Goal: Task Accomplishment & Management: Complete application form

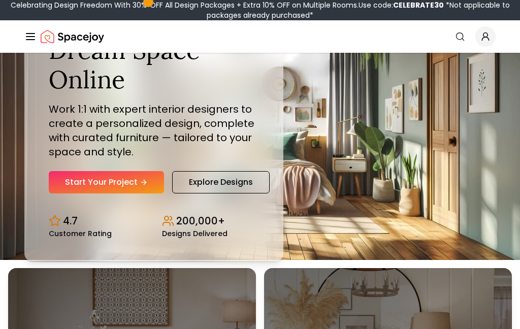
click at [143, 186] on icon "Hero section" at bounding box center [144, 182] width 8 height 8
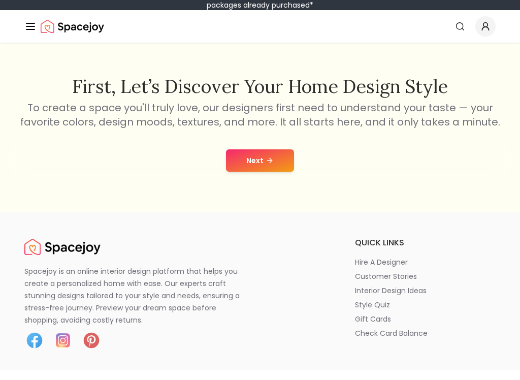
scroll to position [171, 0]
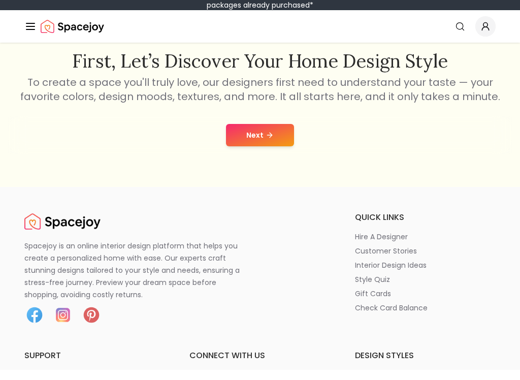
click at [270, 141] on icon at bounding box center [270, 145] width 8 height 8
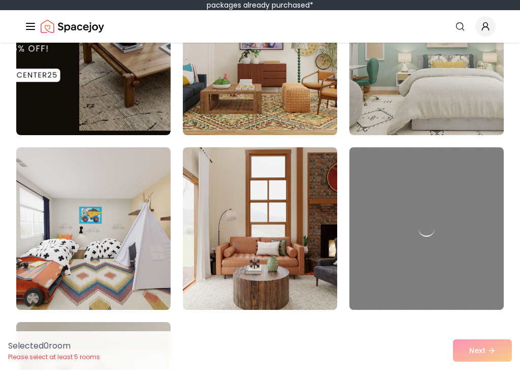
scroll to position [345, 0]
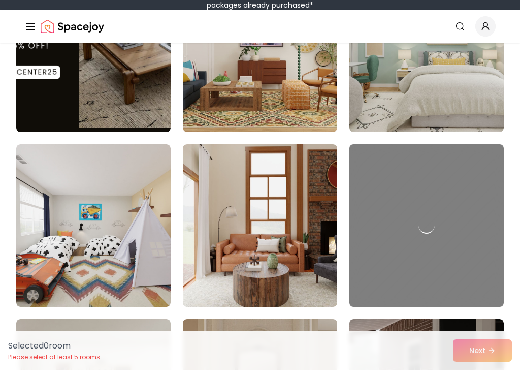
click at [430, 72] on img at bounding box center [426, 61] width 154 height 163
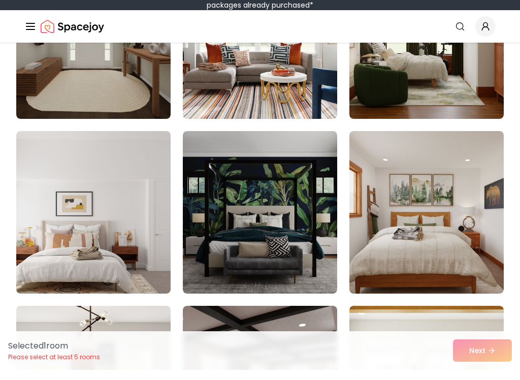
scroll to position [2107, 0]
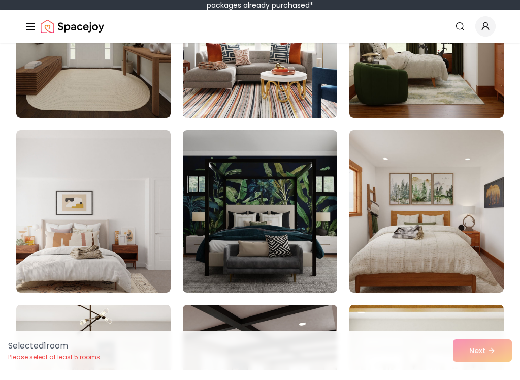
click at [111, 223] on img at bounding box center [93, 221] width 154 height 163
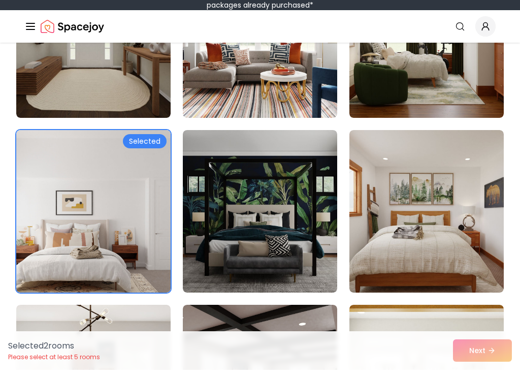
click at [439, 176] on img at bounding box center [426, 221] width 154 height 163
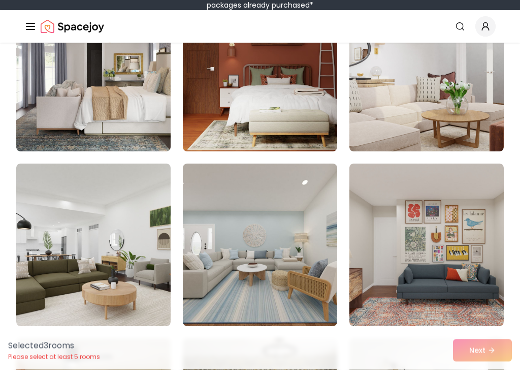
scroll to position [3645, 0]
click at [314, 107] on img at bounding box center [260, 80] width 154 height 163
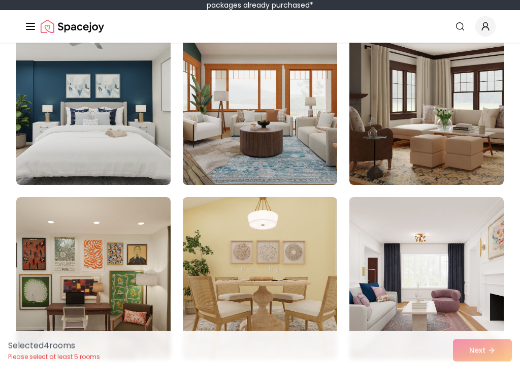
scroll to position [4136, 0]
click at [112, 157] on img at bounding box center [93, 114] width 154 height 163
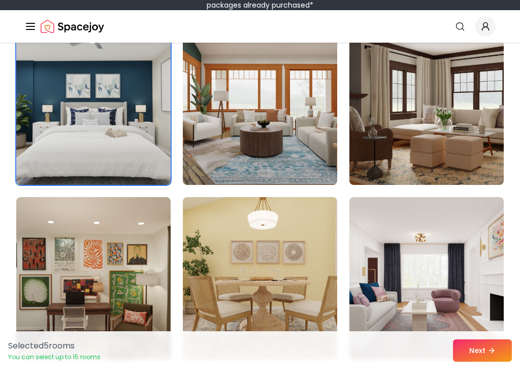
click at [492, 349] on button "Next" at bounding box center [482, 360] width 59 height 22
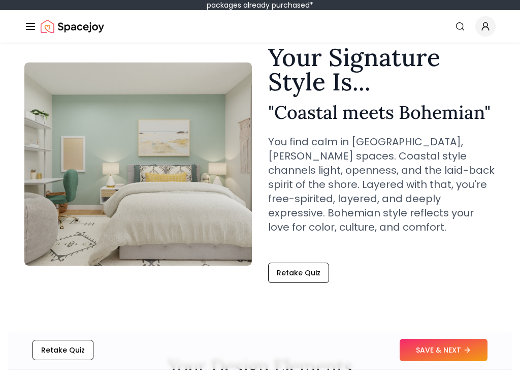
scroll to position [45, 0]
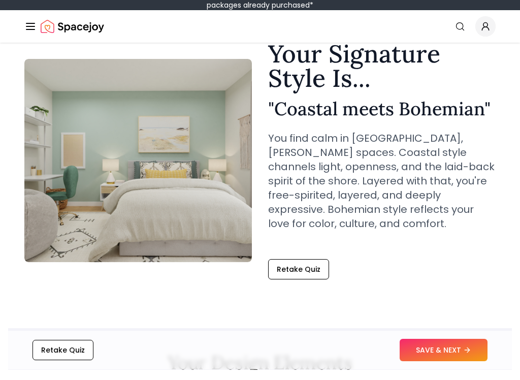
click at [438, 349] on button "SAVE & NEXT" at bounding box center [444, 360] width 88 height 22
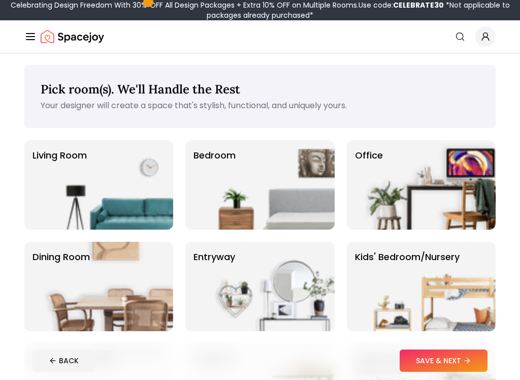
click at [297, 183] on img at bounding box center [270, 184] width 130 height 89
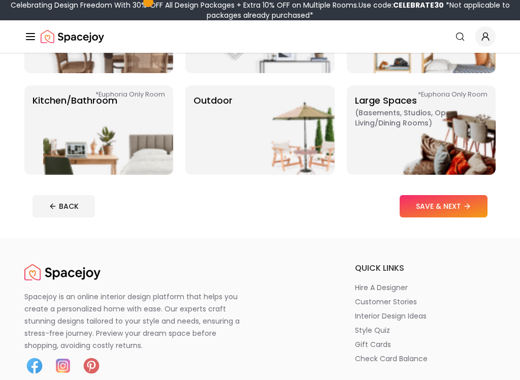
scroll to position [257, 0]
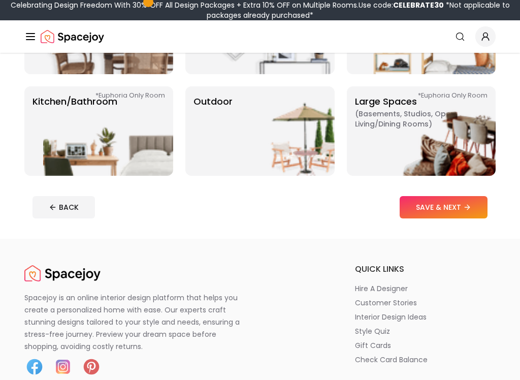
click at [460, 205] on button "SAVE & NEXT" at bounding box center [444, 207] width 88 height 22
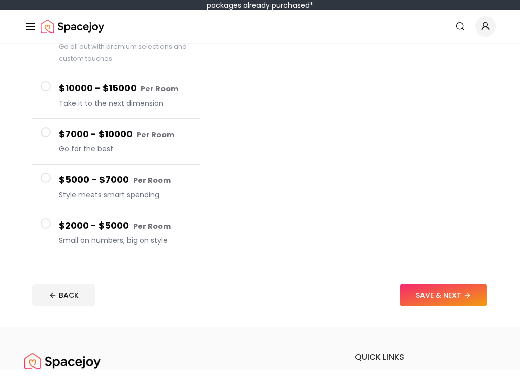
scroll to position [135, 0]
click at [128, 245] on span "Small on numbers, big on style" at bounding box center [125, 250] width 133 height 10
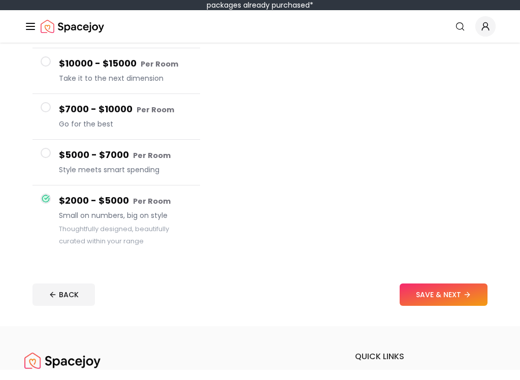
click at [446, 294] on button "SAVE & NEXT" at bounding box center [444, 305] width 88 height 22
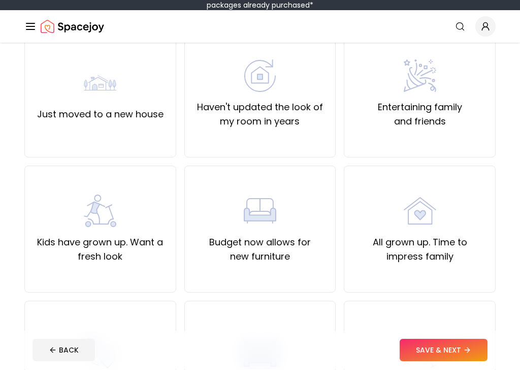
scroll to position [100, 0]
click at [312, 86] on div "Haven't updated the look of my room in years" at bounding box center [260, 104] width 135 height 69
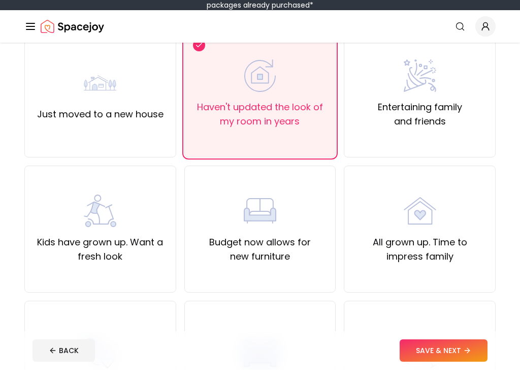
click at [152, 225] on div "Kids have grown up. Want a fresh look" at bounding box center [100, 239] width 135 height 69
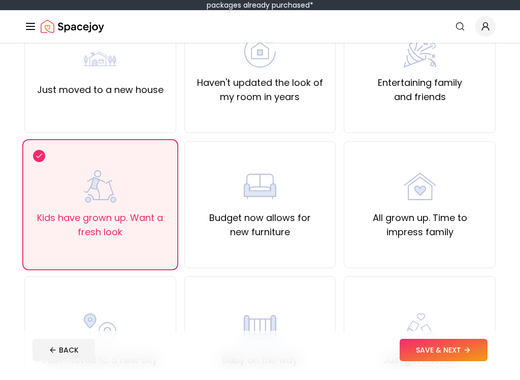
scroll to position [105, 0]
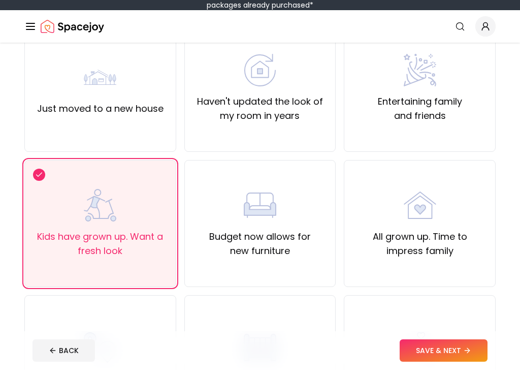
click at [289, 105] on label "Haven't updated the look of my room in years" at bounding box center [260, 119] width 135 height 28
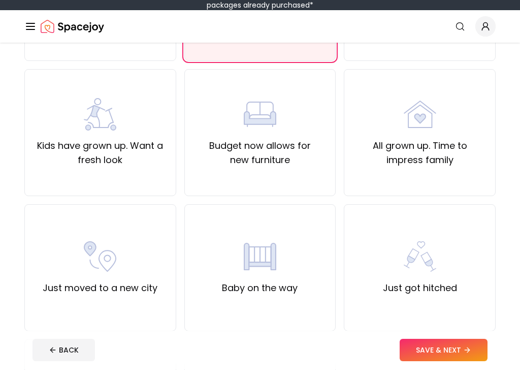
scroll to position [197, 0]
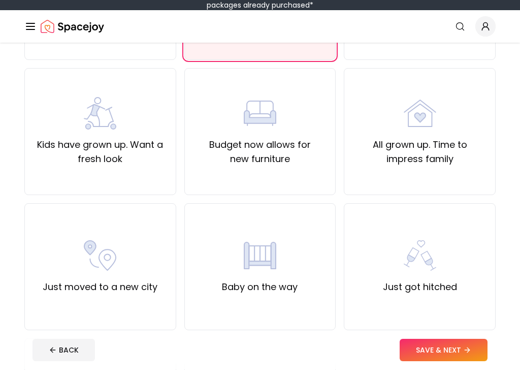
click at [468, 349] on button "SAVE & NEXT" at bounding box center [444, 360] width 88 height 22
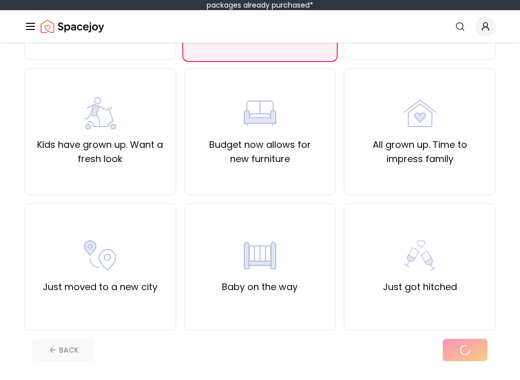
scroll to position [197, 0]
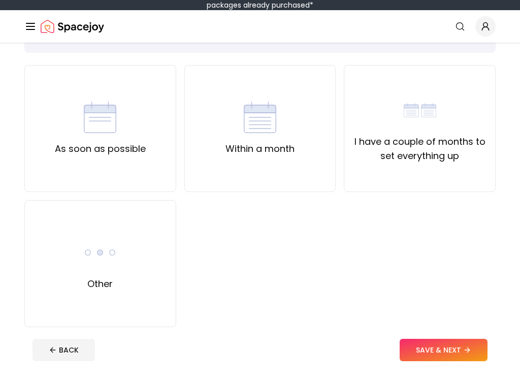
scroll to position [69, 0]
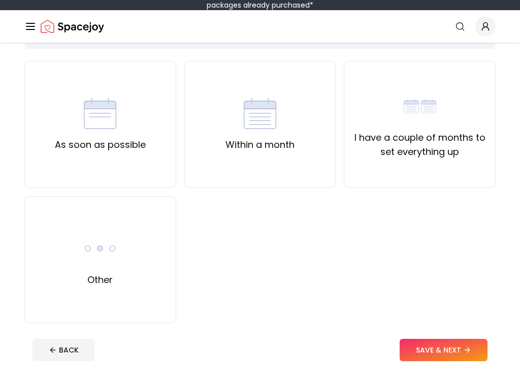
click at [464, 160] on div "I have a couple of months to set everything up" at bounding box center [420, 135] width 152 height 127
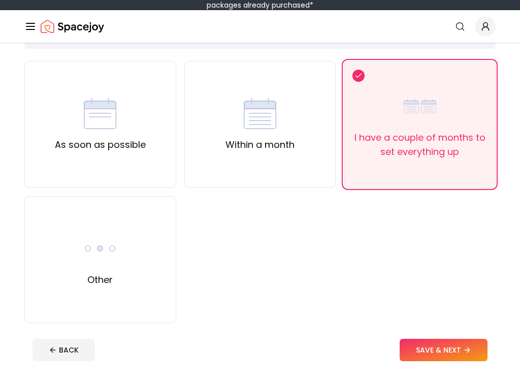
scroll to position [69, 0]
click at [451, 349] on button "SAVE & NEXT" at bounding box center [444, 360] width 88 height 22
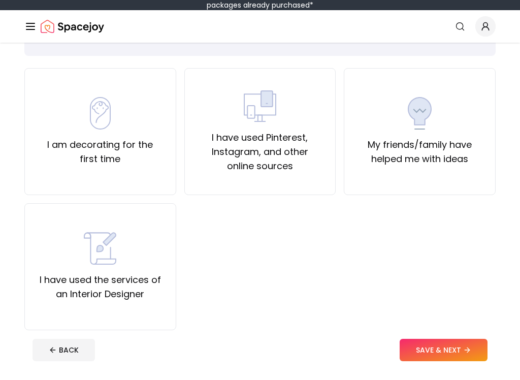
scroll to position [62, 0]
click at [314, 141] on label "I have used Pinterest, Instagram, and other online sources" at bounding box center [260, 162] width 135 height 43
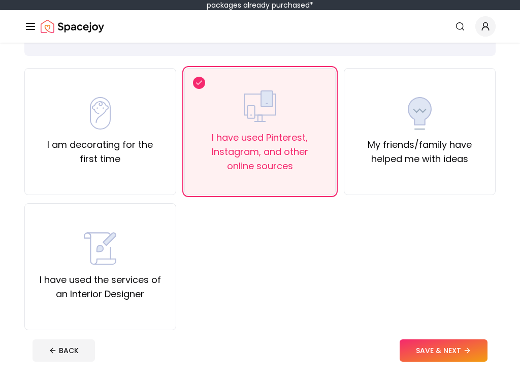
click at [454, 341] on footer "BACK SAVE & NEXT" at bounding box center [259, 360] width 471 height 39
click at [462, 349] on button "SAVE & NEXT" at bounding box center [444, 360] width 88 height 22
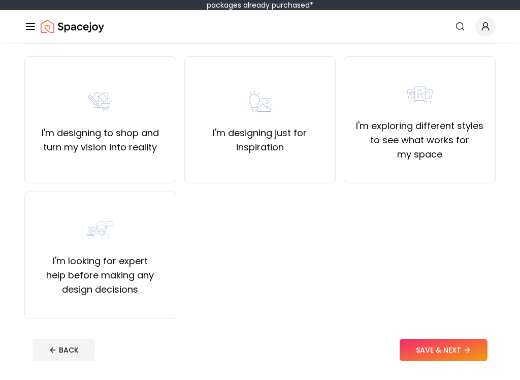
scroll to position [74, 0]
click at [449, 145] on label "I'm exploring different styles to see what works for my space" at bounding box center [419, 150] width 135 height 43
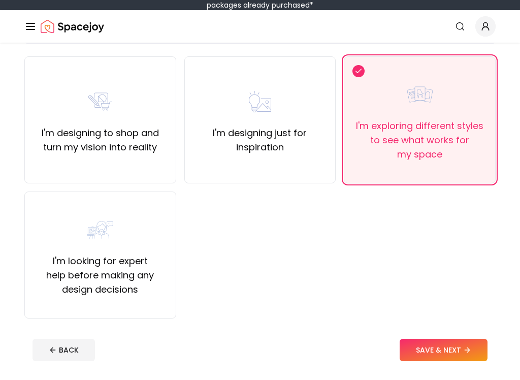
click at [447, 349] on button "SAVE & NEXT" at bounding box center [444, 360] width 88 height 22
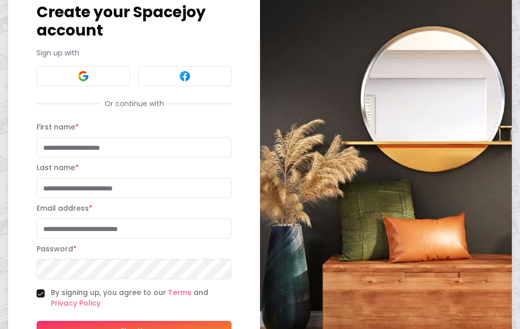
scroll to position [58, 0]
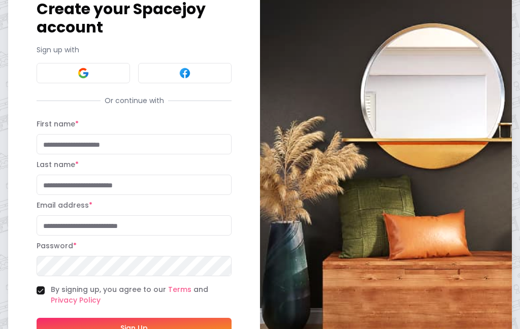
click at [54, 228] on input "Email address *" at bounding box center [134, 226] width 195 height 20
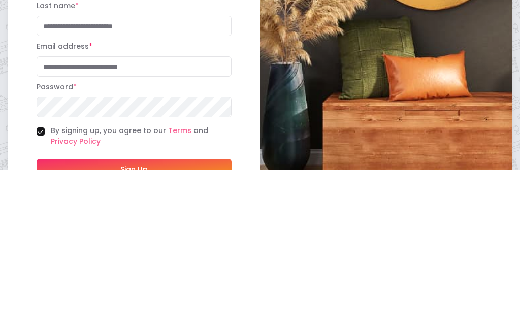
click at [215, 216] on input "Email address *" at bounding box center [134, 226] width 195 height 20
paste input "**********"
type input "**********"
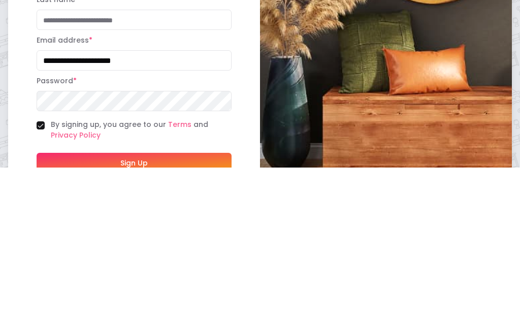
click at [180, 172] on input "Last name *" at bounding box center [134, 182] width 195 height 20
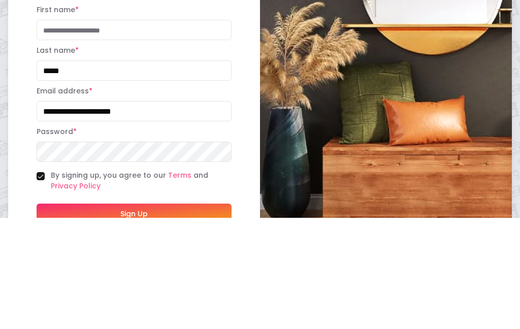
type input "*****"
click at [159, 131] on input "First name *" at bounding box center [134, 141] width 195 height 20
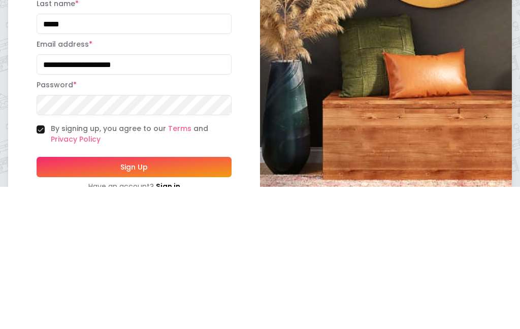
scroll to position [84, 0]
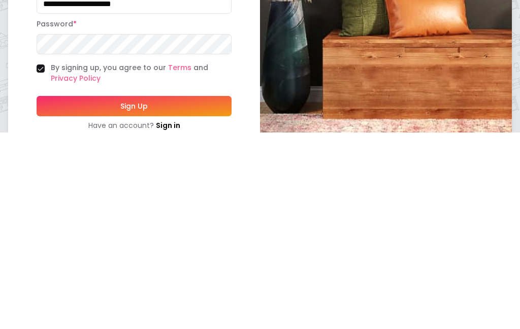
type input "***"
click at [183, 293] on button "Sign Up" at bounding box center [134, 303] width 195 height 20
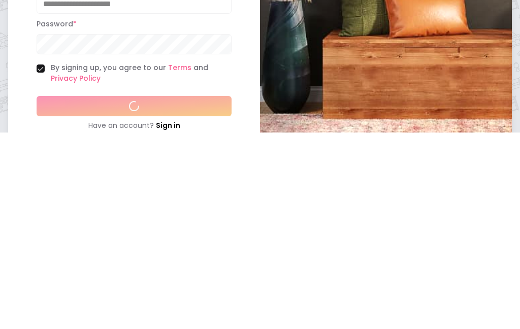
scroll to position [78, 0]
